Goal: Task Accomplishment & Management: Manage account settings

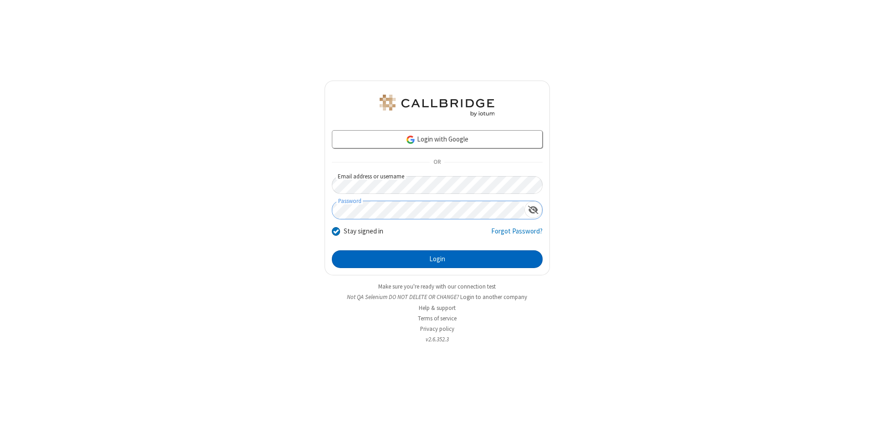
click at [437, 259] on button "Login" at bounding box center [437, 259] width 211 height 18
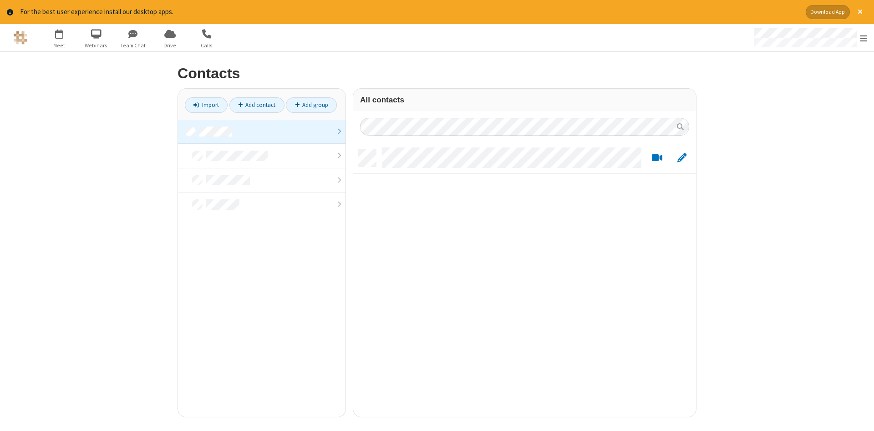
click at [262, 132] on link at bounding box center [261, 132] width 167 height 25
click at [257, 105] on link "Add contact" at bounding box center [256, 104] width 55 height 15
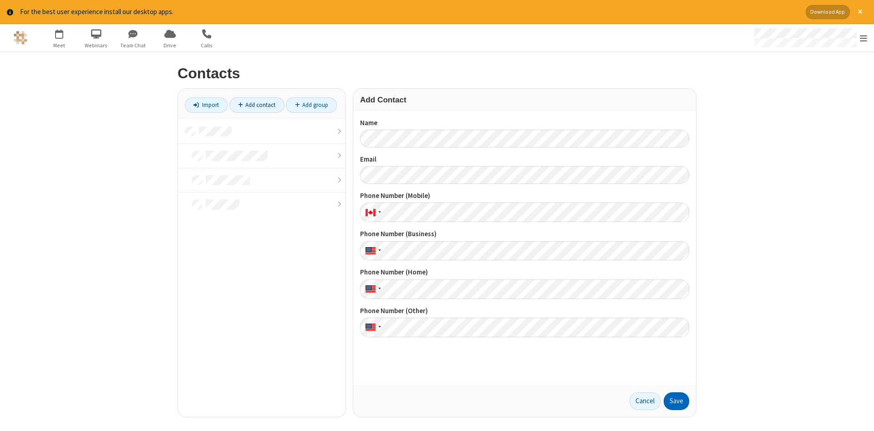
click at [676, 401] on button "Save" at bounding box center [676, 401] width 25 height 18
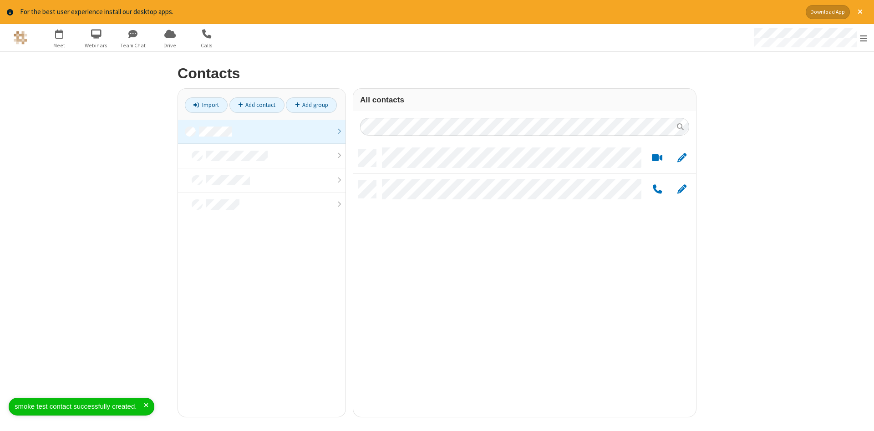
scroll to position [274, 343]
click at [257, 105] on link "Add contact" at bounding box center [256, 104] width 55 height 15
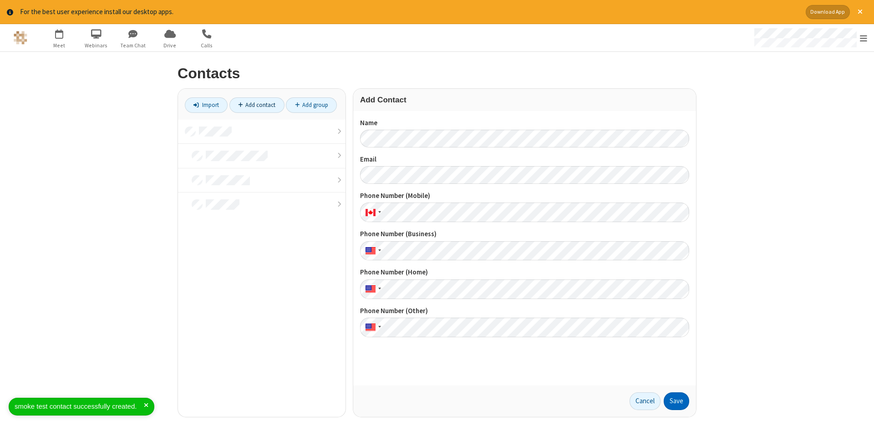
click at [676, 401] on button "Save" at bounding box center [676, 401] width 25 height 18
